Goal: Transaction & Acquisition: Obtain resource

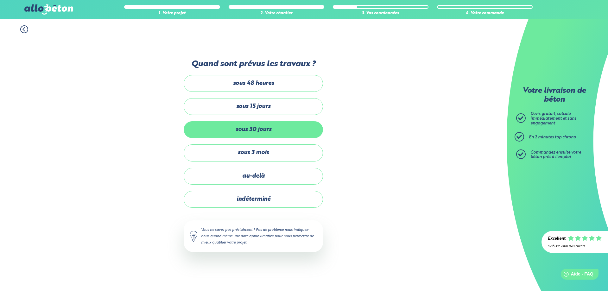
click at [252, 129] on label "sous 30 jours" at bounding box center [253, 129] width 139 height 17
click at [0, 0] on input "sous 30 jours" at bounding box center [0, 0] width 0 height 0
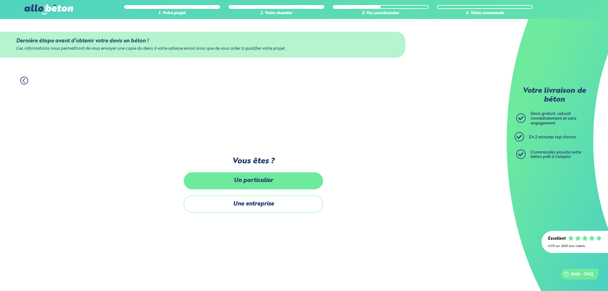
click at [254, 179] on label "Un particulier" at bounding box center [253, 180] width 139 height 17
click at [0, 0] on input "Un particulier" at bounding box center [0, 0] width 0 height 0
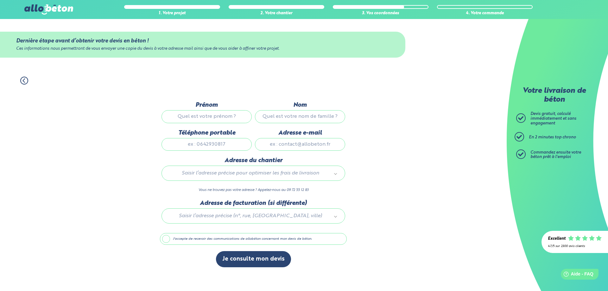
click at [195, 115] on input "Prénom" at bounding box center [207, 116] width 90 height 13
click at [119, 116] on div "1. Votre projet 2. Votre chantier 3. Vos coordonnées 4. Votre commande Dernière…" at bounding box center [253, 180] width 507 height 221
click at [208, 116] on input "Prénom" at bounding box center [207, 116] width 90 height 13
click at [412, 200] on div "1. Votre projet 2. Votre chantier 3. Vos coordonnées 4. Votre commande Dernière…" at bounding box center [253, 180] width 507 height 221
click at [206, 118] on input "Prénom" at bounding box center [207, 116] width 90 height 13
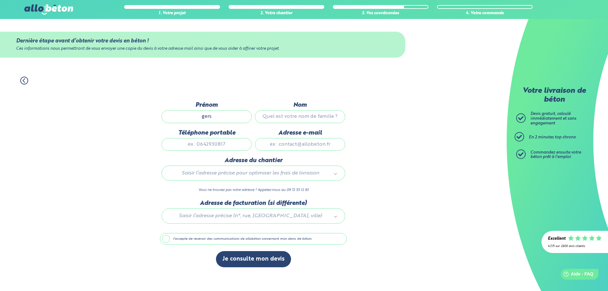
type input "gers"
click at [307, 113] on input "Nom" at bounding box center [300, 116] width 90 height 13
type input "ZAO"
click at [200, 150] on input "Téléphone portable" at bounding box center [207, 144] width 90 height 13
type input "0"
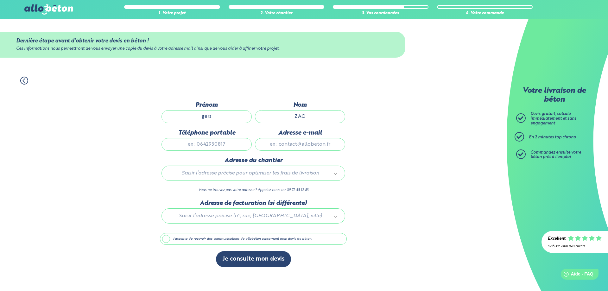
click at [286, 143] on input "Adresse e-mail" at bounding box center [300, 144] width 90 height 13
type input "[EMAIL_ADDRESS][DOMAIN_NAME]"
click at [202, 187] on input "text" at bounding box center [253, 186] width 174 height 9
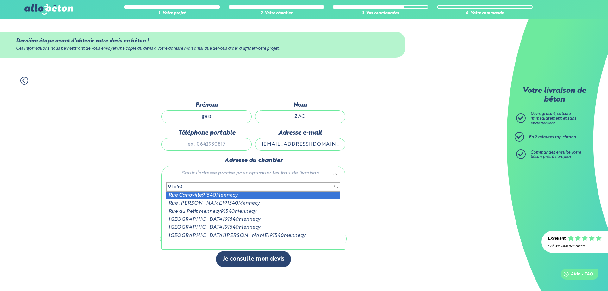
type input "91540"
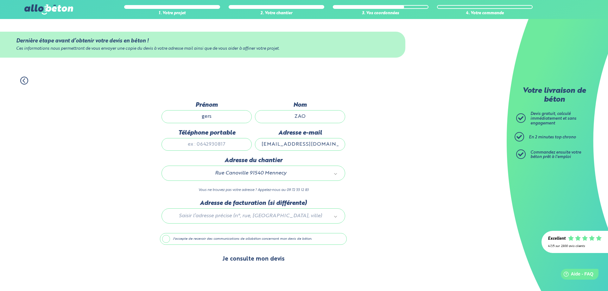
click at [258, 258] on button "Je consulte mon devis" at bounding box center [253, 259] width 75 height 16
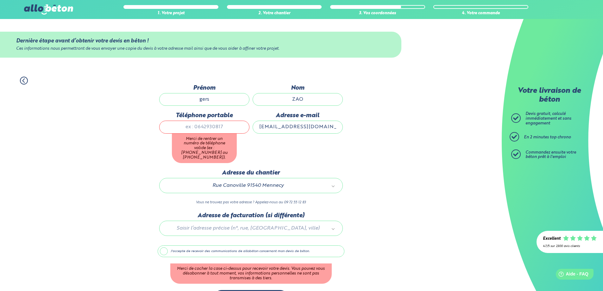
click at [161, 246] on label "J'accepte de recevoir des communications de allobéton concernant mon devis de b…" at bounding box center [251, 252] width 187 height 12
click at [0, 0] on input "J'accepte de recevoir des communications de allobéton concernant mon devis de b…" at bounding box center [0, 0] width 0 height 0
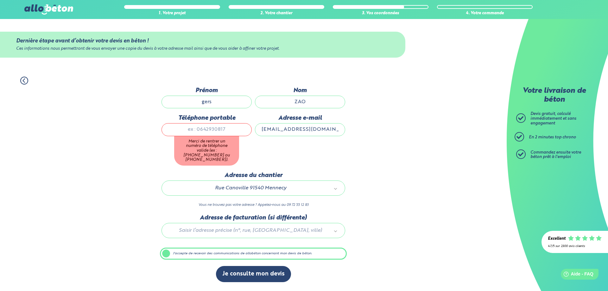
click at [196, 132] on input "Téléphone portable" at bounding box center [207, 129] width 90 height 13
type input "0658745214"
click at [263, 271] on div "Je consulte mon devis" at bounding box center [253, 277] width 187 height 22
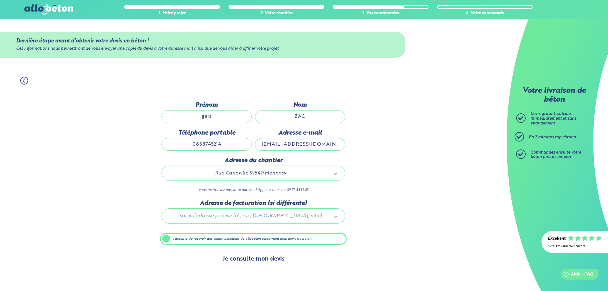
click at [247, 258] on button "Je consulte mon devis" at bounding box center [253, 259] width 75 height 16
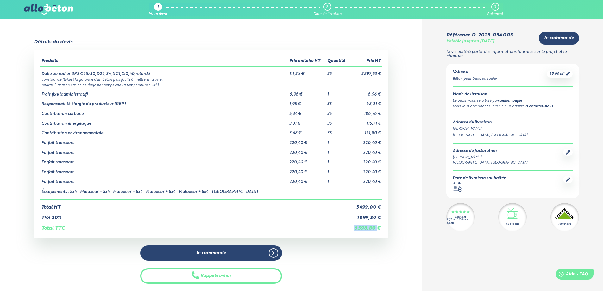
drag, startPoint x: 355, startPoint y: 228, endPoint x: 379, endPoint y: 230, distance: 24.2
click at [379, 230] on td "6 598,80 €" at bounding box center [365, 225] width 33 height 11
click at [367, 237] on div "Produits Prix unitaire HT Quantité Prix HT Dalle ou radier BPS C25/30,D22,S4,XC…" at bounding box center [211, 144] width 355 height 188
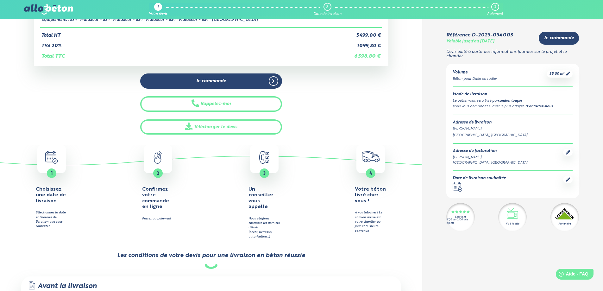
scroll to position [158, 0]
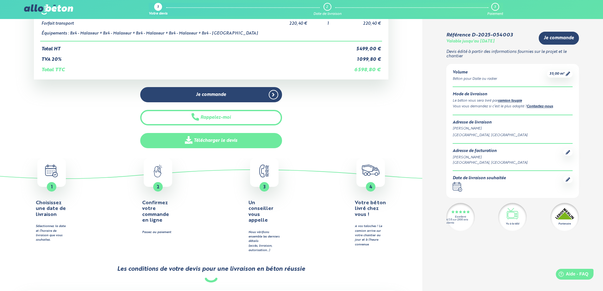
click at [219, 140] on link "Télécharger le devis" at bounding box center [211, 141] width 142 height 16
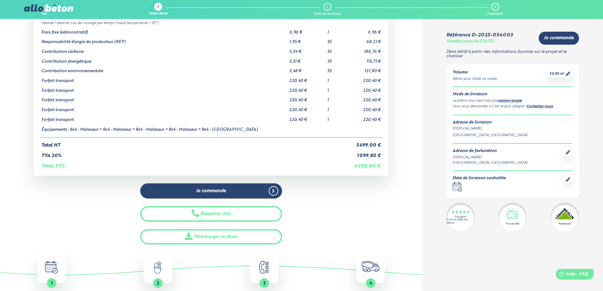
scroll to position [63, 0]
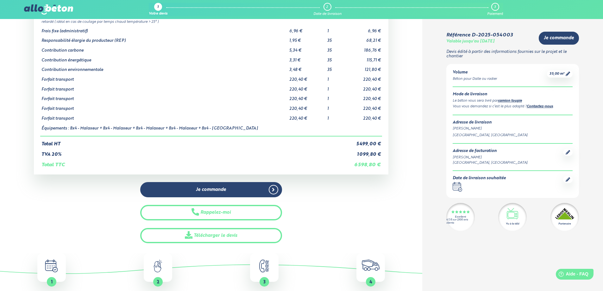
click at [565, 74] on span "35,00 m³" at bounding box center [557, 74] width 15 height 5
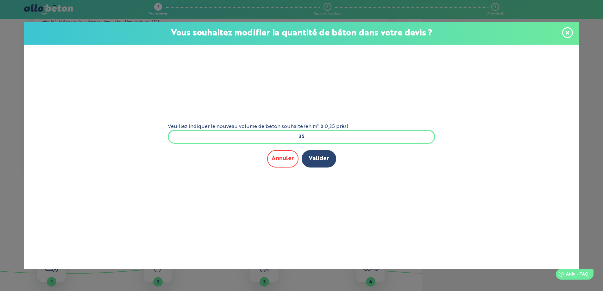
click at [285, 157] on button "Annuler" at bounding box center [282, 158] width 31 height 17
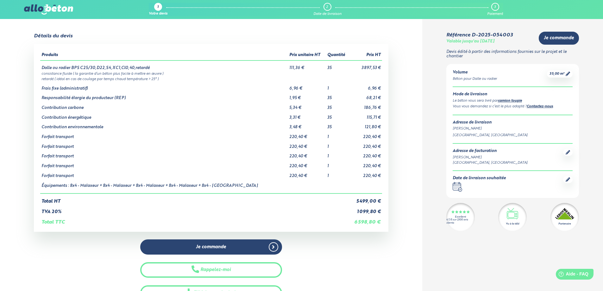
scroll to position [0, 0]
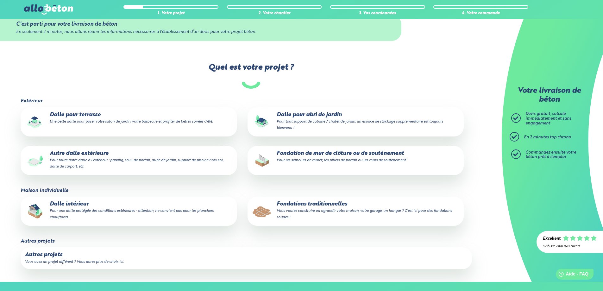
scroll to position [32, 0]
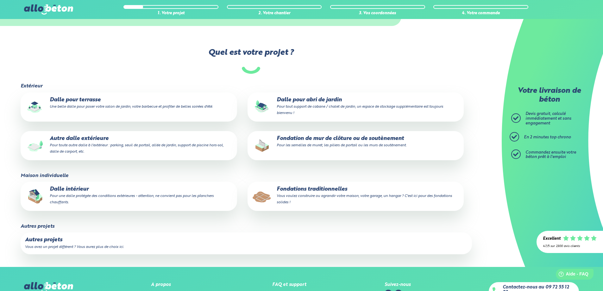
click at [105, 242] on p "Autres projets" at bounding box center [246, 240] width 443 height 6
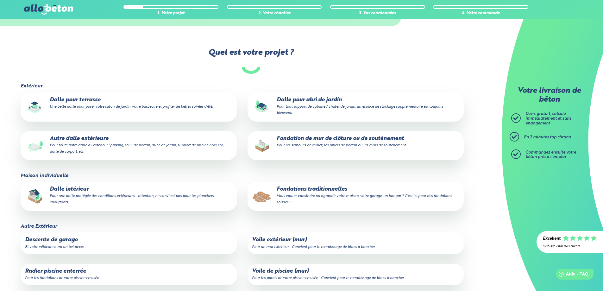
click at [302, 193] on p "Fondations traditionnelles Vous voulez construire ou agrandir votre maison, vot…" at bounding box center [355, 195] width 207 height 19
click at [0, 0] on input "Fondations traditionnelles Vous voulez construire ou agrandir votre maison, vot…" at bounding box center [0, 0] width 0 height 0
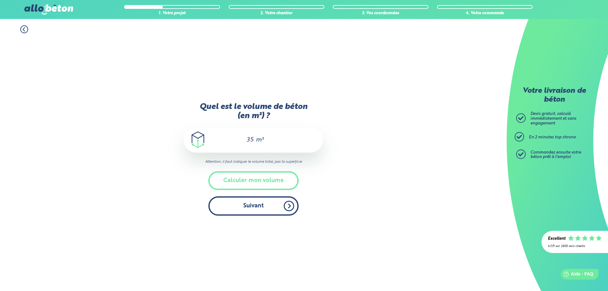
click at [263, 207] on button "Suivant" at bounding box center [253, 205] width 90 height 19
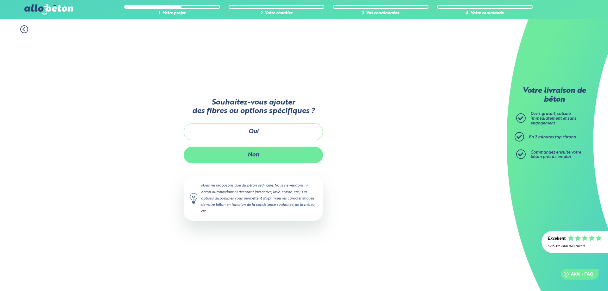
click at [257, 155] on button "Non" at bounding box center [253, 155] width 139 height 17
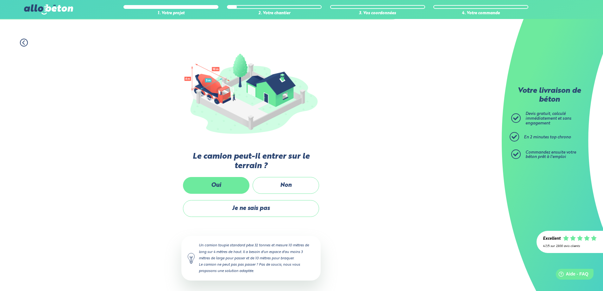
scroll to position [40, 0]
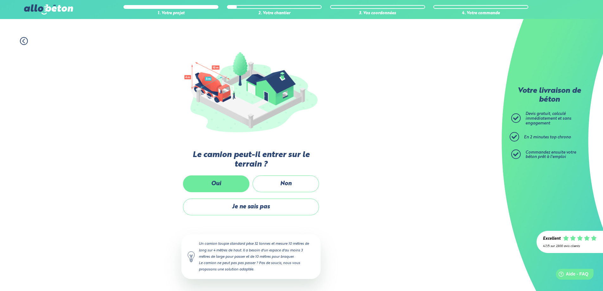
click at [216, 184] on label "Oui" at bounding box center [216, 183] width 67 height 17
click at [0, 0] on input "Oui" at bounding box center [0, 0] width 0 height 0
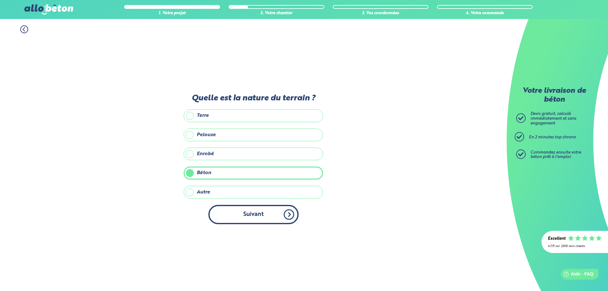
click at [287, 214] on button "Suivant" at bounding box center [253, 214] width 90 height 19
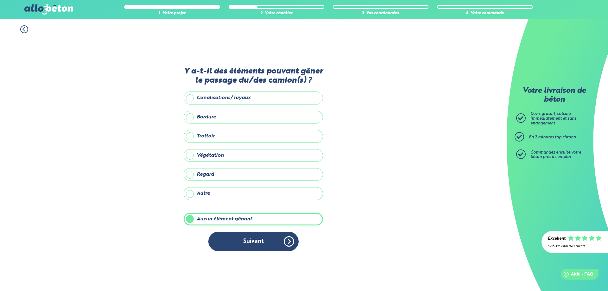
click at [191, 192] on label "Autre" at bounding box center [253, 193] width 139 height 13
click at [0, 0] on input "Autre" at bounding box center [0, 0] width 0 height 0
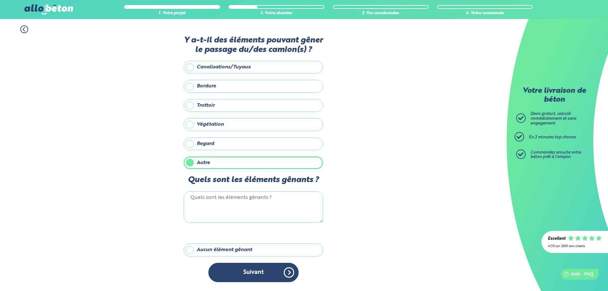
drag, startPoint x: 286, startPoint y: 270, endPoint x: 349, endPoint y: 263, distance: 63.1
click at [349, 263] on div "1. Votre projet 2. Votre chantier 3. Vos coordonnées 4. Votre commande Y a-t-il…" at bounding box center [253, 155] width 507 height 272
click at [191, 250] on label "Aucun élément gênant" at bounding box center [253, 250] width 139 height 13
click at [0, 0] on input "Aucun élément gênant" at bounding box center [0, 0] width 0 height 0
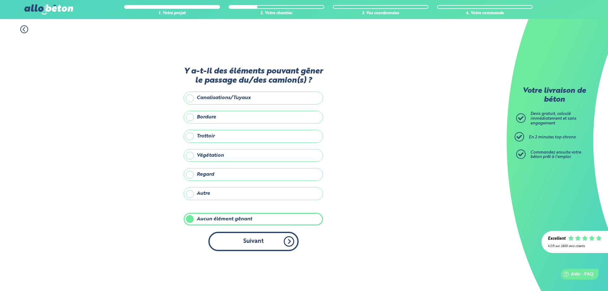
click at [287, 239] on button "Suivant" at bounding box center [253, 241] width 90 height 19
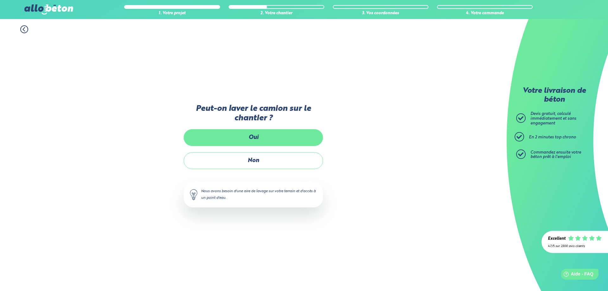
click at [254, 137] on label "Oui" at bounding box center [253, 137] width 139 height 17
click at [0, 0] on input "Oui" at bounding box center [0, 0] width 0 height 0
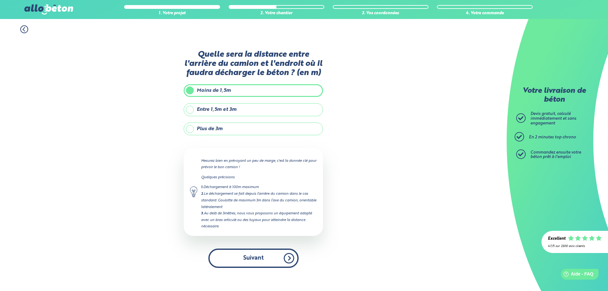
click at [282, 257] on button "Suivant" at bounding box center [253, 258] width 90 height 19
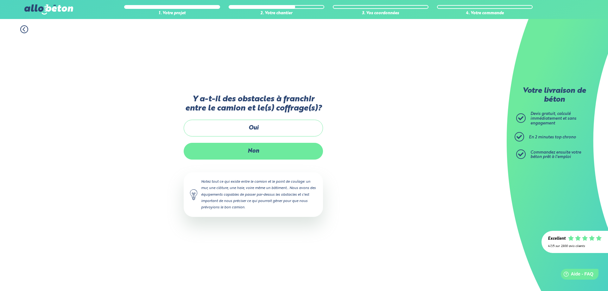
click at [256, 150] on label "Non" at bounding box center [253, 151] width 139 height 17
click at [0, 0] on input "Non" at bounding box center [0, 0] width 0 height 0
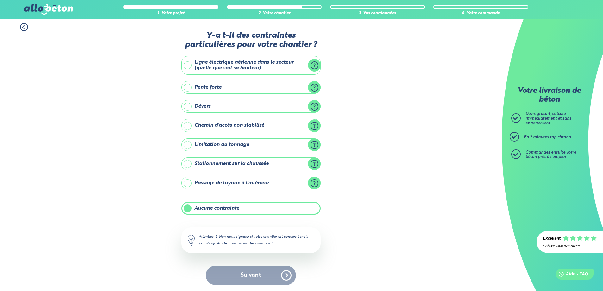
scroll to position [3, 0]
click at [284, 273] on div "Suivant" at bounding box center [251, 274] width 139 height 19
click at [191, 206] on label "Aucune contrainte" at bounding box center [251, 208] width 139 height 13
click at [0, 0] on input "Aucune contrainte" at bounding box center [0, 0] width 0 height 0
click at [189, 207] on label "Aucune contrainte" at bounding box center [251, 208] width 139 height 13
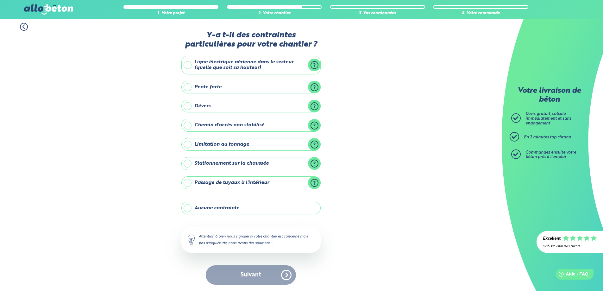
click at [0, 0] on input "Aucune contrainte" at bounding box center [0, 0] width 0 height 0
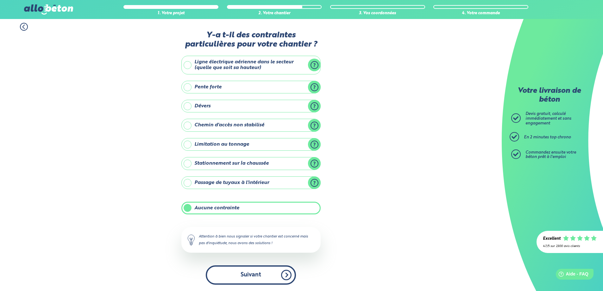
click at [282, 276] on button "Suivant" at bounding box center [251, 274] width 90 height 19
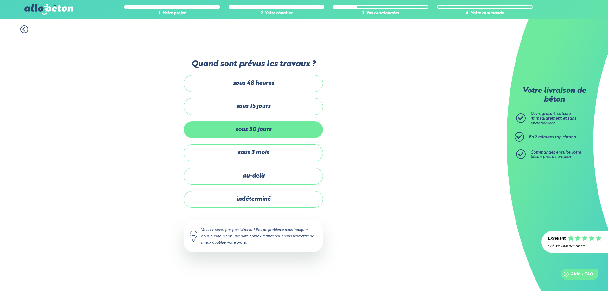
click at [263, 130] on label "sous 30 jours" at bounding box center [253, 129] width 139 height 17
click at [0, 0] on input "sous 30 jours" at bounding box center [0, 0] width 0 height 0
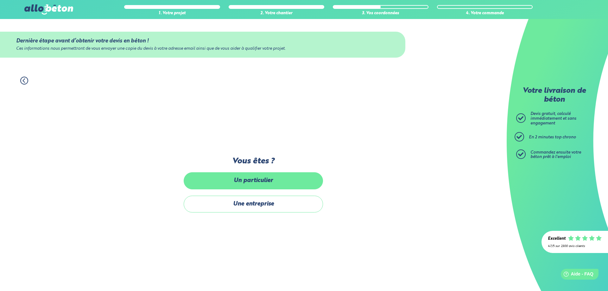
click at [253, 182] on label "Un particulier" at bounding box center [253, 180] width 139 height 17
click at [0, 0] on input "Un particulier" at bounding box center [0, 0] width 0 height 0
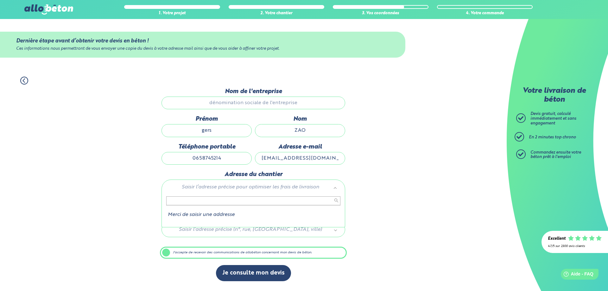
click at [195, 199] on input "text" at bounding box center [253, 200] width 174 height 9
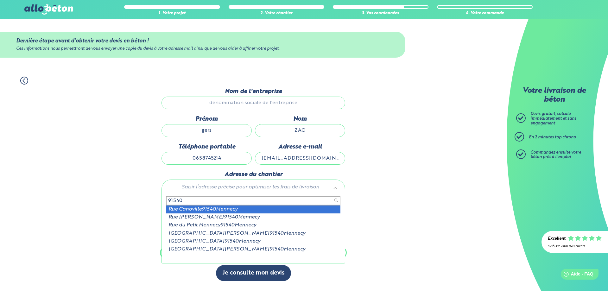
type input "91540"
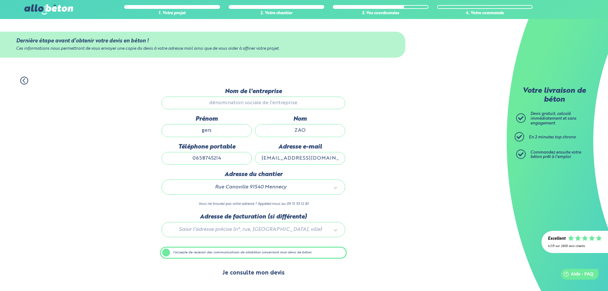
click at [271, 273] on button "Je consulte mon devis" at bounding box center [253, 273] width 75 height 16
click at [167, 252] on label "J'accepte de recevoir des communications de allobéton concernant mon devis de b…" at bounding box center [253, 253] width 187 height 12
click at [0, 0] on input "J'accepte de recevoir des communications de allobéton concernant mon devis de b…" at bounding box center [0, 0] width 0 height 0
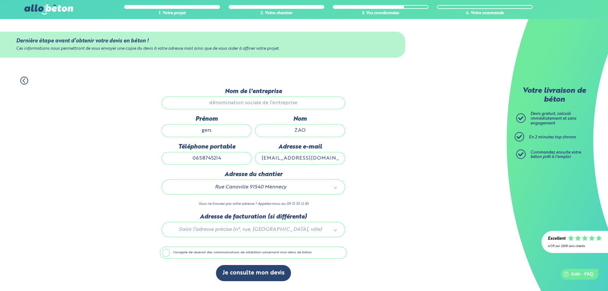
click at [167, 252] on label "J'accepte de recevoir des communications de allobéton concernant mon devis de b…" at bounding box center [253, 253] width 187 height 12
click at [0, 0] on input "J'accepte de recevoir des communications de allobéton concernant mon devis de b…" at bounding box center [0, 0] width 0 height 0
click at [251, 102] on input "Nom de l'entreprise" at bounding box center [254, 103] width 184 height 13
click at [233, 101] on input "Nom de l'entreprise" at bounding box center [254, 103] width 184 height 13
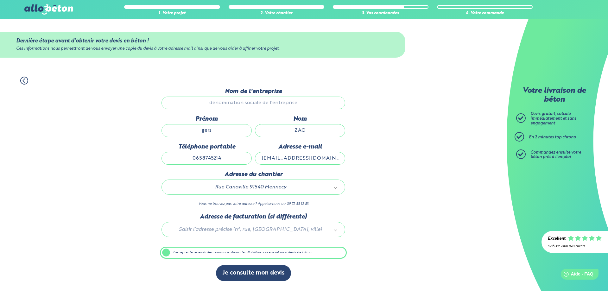
click at [233, 101] on input "Nom de l'entreprise" at bounding box center [254, 103] width 184 height 13
click at [24, 83] on icon at bounding box center [24, 81] width 8 height 8
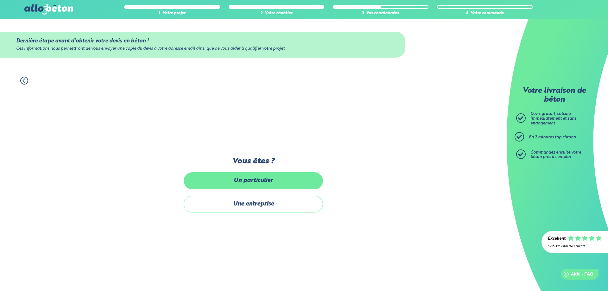
click at [263, 180] on label "Un particulier" at bounding box center [253, 180] width 139 height 17
click at [0, 0] on input "Un particulier" at bounding box center [0, 0] width 0 height 0
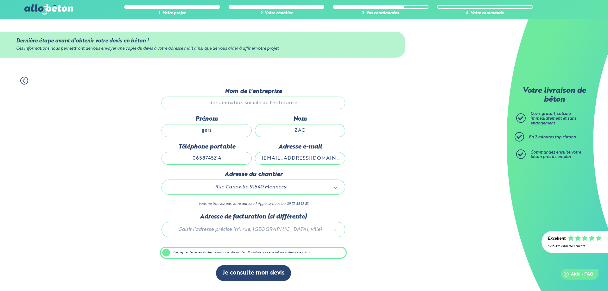
click at [229, 101] on input "Nom de l'entreprise" at bounding box center [254, 103] width 184 height 13
click at [262, 272] on button "Je consulte mon devis" at bounding box center [253, 273] width 75 height 16
click at [261, 273] on button "Je consulte mon devis" at bounding box center [253, 273] width 75 height 16
click at [262, 274] on button "Je consulte mon devis" at bounding box center [253, 273] width 75 height 16
click at [262, 272] on button "Je consulte mon devis" at bounding box center [253, 273] width 75 height 16
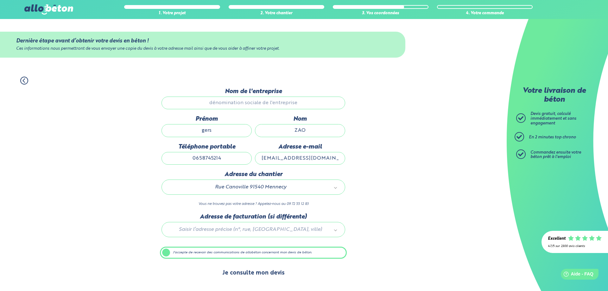
click at [262, 272] on button "Je consulte mon devis" at bounding box center [253, 273] width 75 height 16
click at [265, 269] on button "Je consulte mon devis" at bounding box center [253, 273] width 75 height 16
click at [255, 271] on button "Je consulte mon devis" at bounding box center [253, 273] width 75 height 16
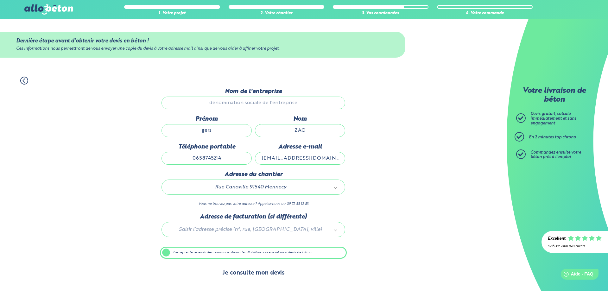
click at [255, 272] on button "Je consulte mon devis" at bounding box center [253, 273] width 75 height 16
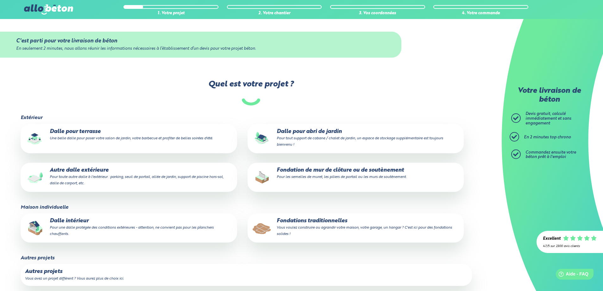
click at [303, 223] on p "Fondations traditionnelles Vous voulez construire ou agrandir votre maison, vot…" at bounding box center [355, 227] width 207 height 19
click at [0, 0] on input "Fondations traditionnelles Vous voulez construire ou agrandir votre maison, vot…" at bounding box center [0, 0] width 0 height 0
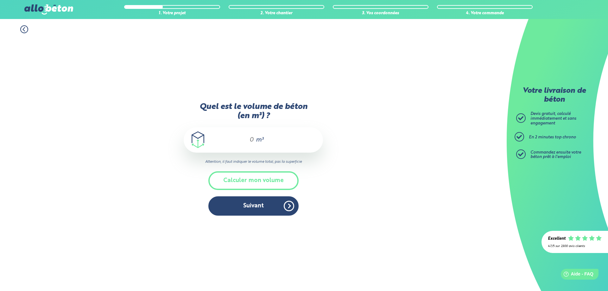
click at [261, 139] on span "m³" at bounding box center [260, 140] width 8 height 6
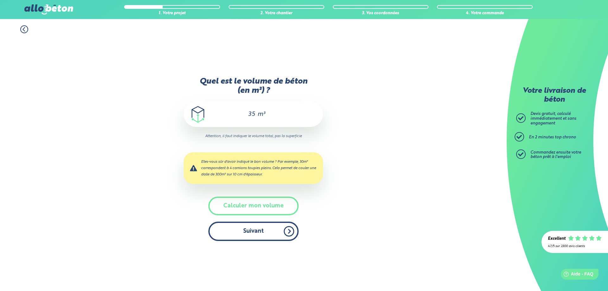
type input "35"
click at [285, 230] on button "Suivant" at bounding box center [253, 231] width 90 height 19
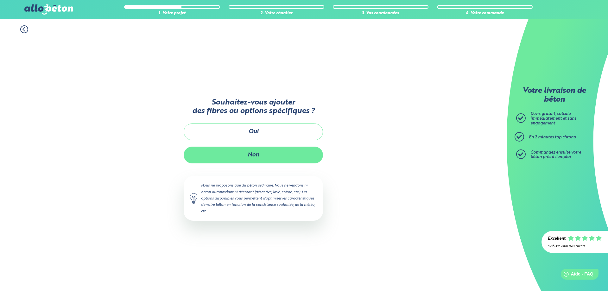
click at [261, 153] on button "Non" at bounding box center [253, 155] width 139 height 17
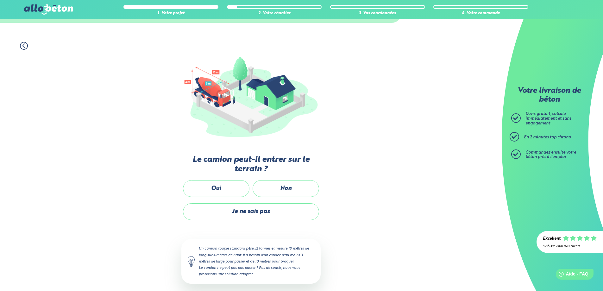
scroll to position [40, 0]
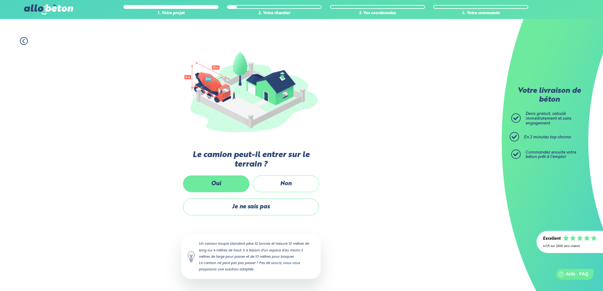
click at [229, 182] on label "Oui" at bounding box center [216, 183] width 67 height 17
click at [0, 0] on input "Oui" at bounding box center [0, 0] width 0 height 0
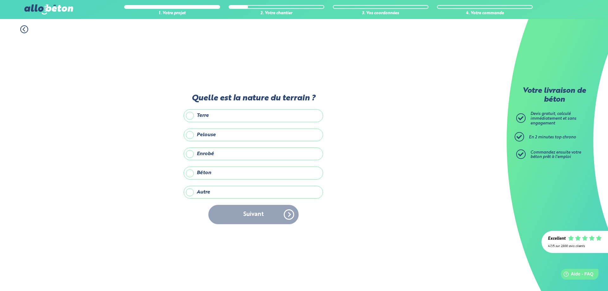
click at [191, 153] on label "Enrobé" at bounding box center [253, 154] width 139 height 13
click at [0, 0] on input "Enrobé" at bounding box center [0, 0] width 0 height 0
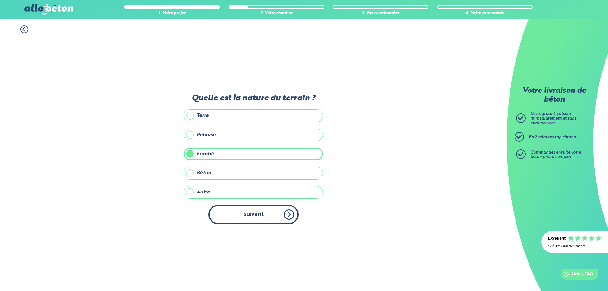
click at [275, 214] on button "Suivant" at bounding box center [253, 214] width 90 height 19
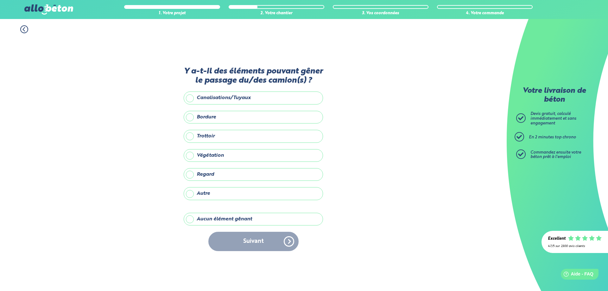
click at [189, 220] on label "Aucun élément gênant" at bounding box center [253, 219] width 139 height 13
click at [0, 0] on input "Aucun élément gênant" at bounding box center [0, 0] width 0 height 0
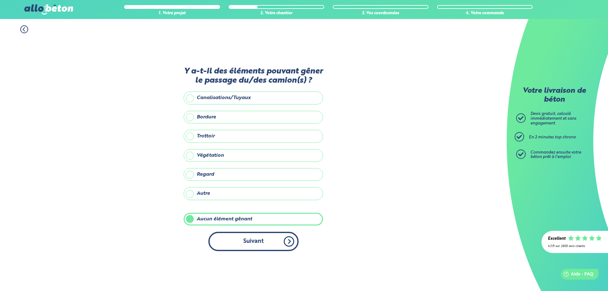
click at [287, 242] on button "Suivant" at bounding box center [253, 241] width 90 height 19
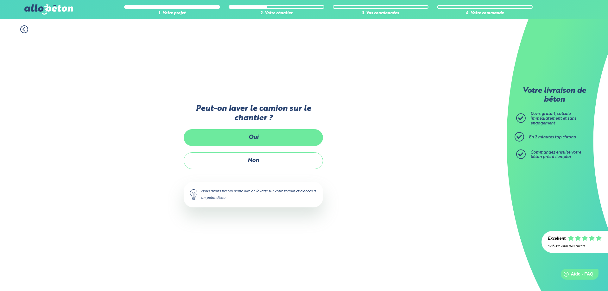
click at [242, 137] on label "Oui" at bounding box center [253, 137] width 139 height 17
click at [0, 0] on input "Oui" at bounding box center [0, 0] width 0 height 0
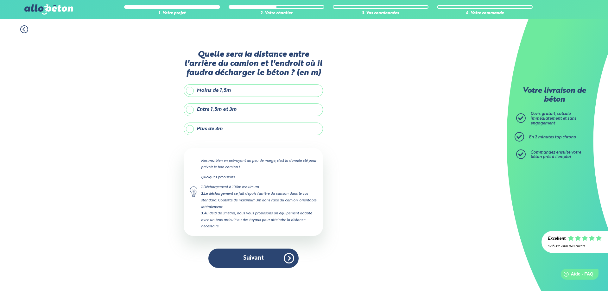
click at [225, 92] on label "Moins de 1,5m" at bounding box center [253, 90] width 139 height 13
click at [0, 0] on input "Moins de 1,5m" at bounding box center [0, 0] width 0 height 0
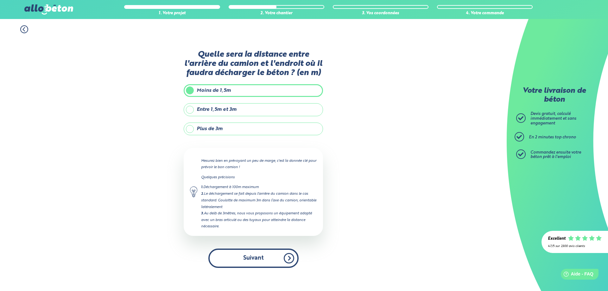
click at [289, 258] on button "Suivant" at bounding box center [253, 258] width 90 height 19
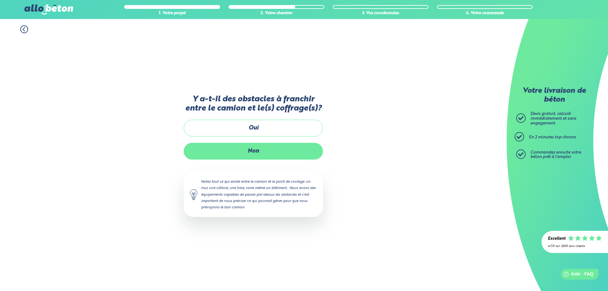
click at [249, 151] on label "Non" at bounding box center [253, 151] width 139 height 17
click at [0, 0] on input "Non" at bounding box center [0, 0] width 0 height 0
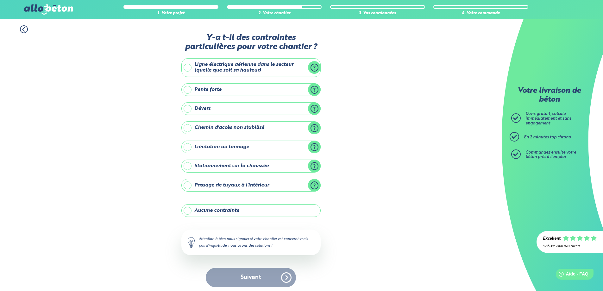
click at [189, 211] on label "Aucune contrainte" at bounding box center [251, 210] width 139 height 13
click at [0, 0] on input "Aucune contrainte" at bounding box center [0, 0] width 0 height 0
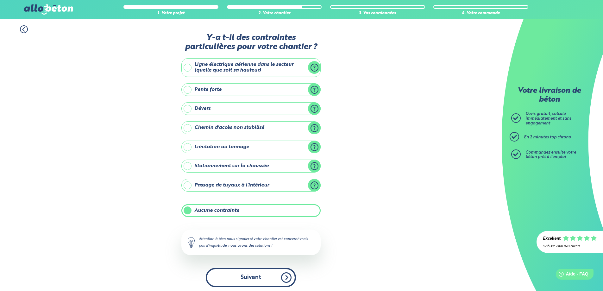
click at [282, 277] on button "Suivant" at bounding box center [251, 277] width 90 height 19
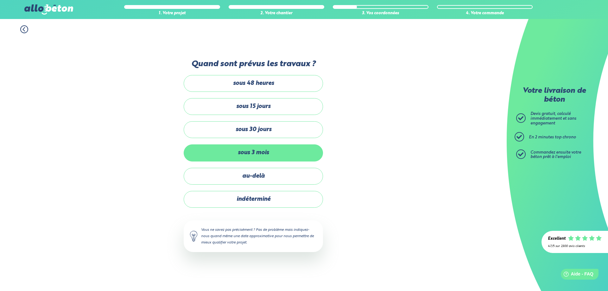
click at [216, 149] on label "sous 3 mois" at bounding box center [253, 152] width 139 height 17
click at [0, 0] on input "sous 3 mois" at bounding box center [0, 0] width 0 height 0
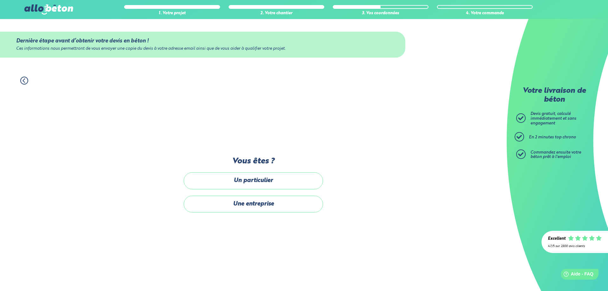
click at [23, 80] on icon at bounding box center [24, 81] width 8 height 8
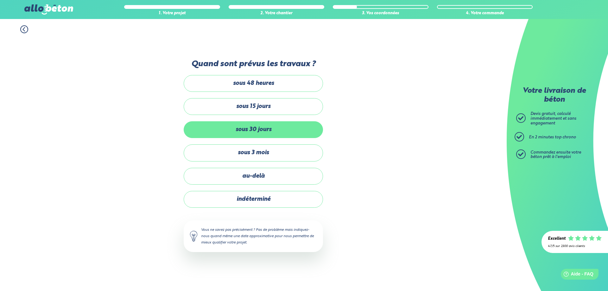
click at [253, 129] on label "sous 30 jours" at bounding box center [253, 129] width 139 height 17
click at [0, 0] on input "sous 30 jours" at bounding box center [0, 0] width 0 height 0
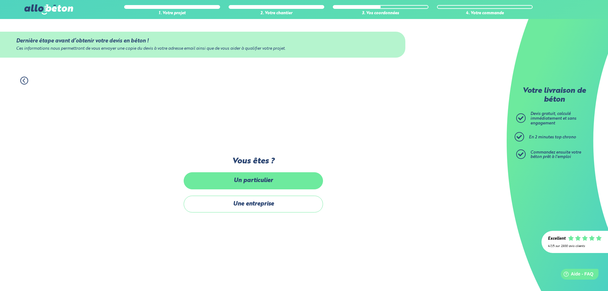
click at [249, 182] on label "Un particulier" at bounding box center [253, 180] width 139 height 17
click at [0, 0] on input "Un particulier" at bounding box center [0, 0] width 0 height 0
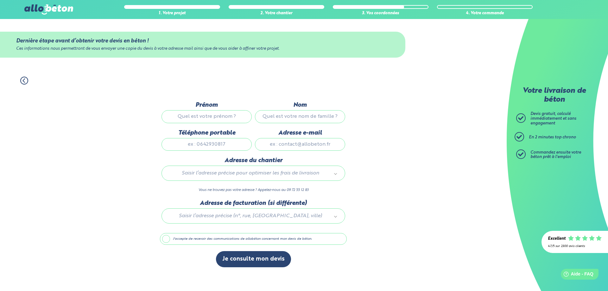
click at [200, 119] on input "Prénom" at bounding box center [207, 116] width 90 height 13
type input "George"
click at [283, 115] on input "Nom" at bounding box center [300, 116] width 90 height 13
type input "BULTAS"
click at [214, 144] on input "Téléphone portable" at bounding box center [207, 144] width 90 height 13
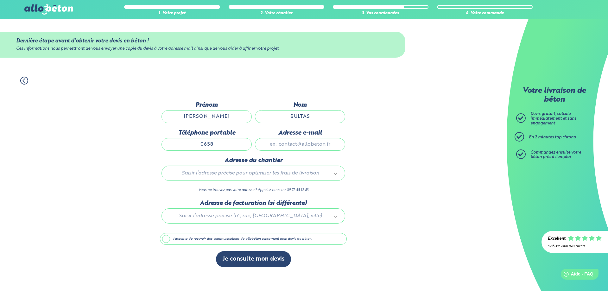
type input "0658745214"
click at [287, 145] on input "Adresse e-mail" at bounding box center [300, 144] width 90 height 13
type input "rosny777@gmail.com"
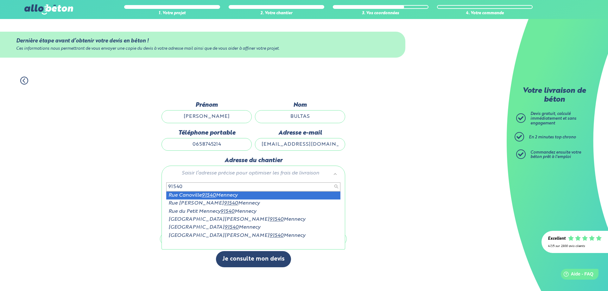
type input "91540"
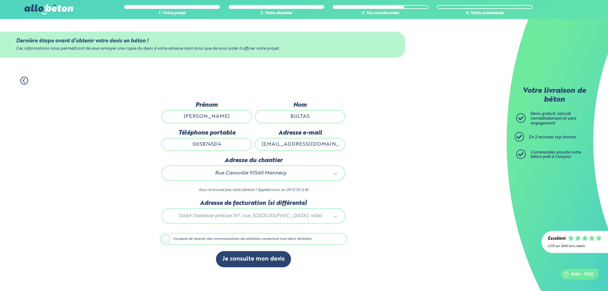
click at [163, 237] on label "J'accepte de recevoir des communications de allobéton concernant mon devis de b…" at bounding box center [253, 239] width 187 height 12
click at [0, 0] on input "J'accepte de recevoir des communications de allobéton concernant mon devis de b…" at bounding box center [0, 0] width 0 height 0
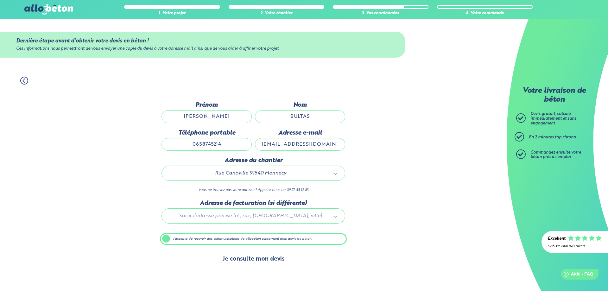
click at [264, 258] on button "Je consulte mon devis" at bounding box center [253, 259] width 75 height 16
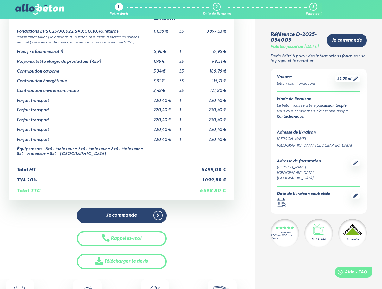
scroll to position [32, 0]
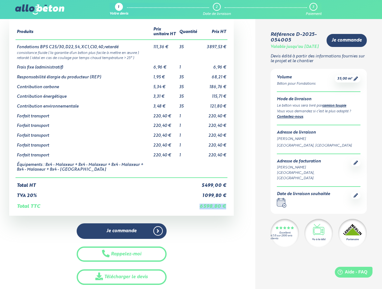
drag, startPoint x: 200, startPoint y: 207, endPoint x: 226, endPoint y: 208, distance: 26.0
click at [226, 208] on td "6 598,80 €" at bounding box center [212, 203] width 29 height 11
click at [218, 207] on td "6 598,80 €" at bounding box center [212, 203] width 29 height 11
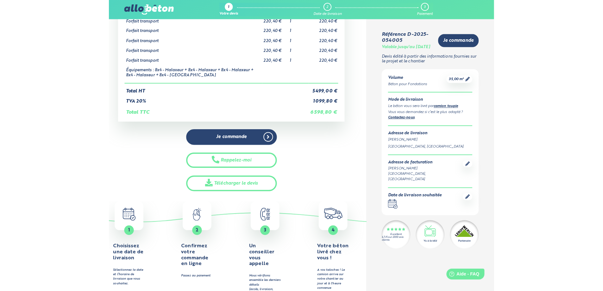
scroll to position [127, 0]
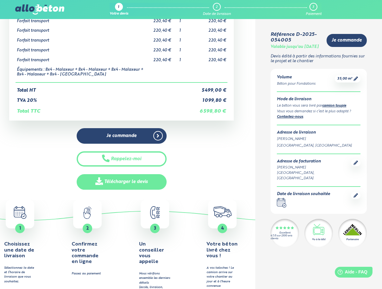
click at [147, 184] on link "Télécharger le devis" at bounding box center [122, 182] width 90 height 16
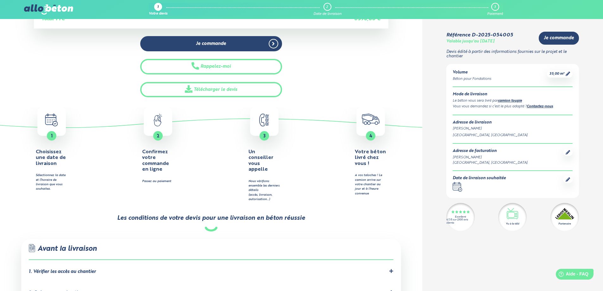
scroll to position [0, 0]
